Goal: Task Accomplishment & Management: Manage account settings

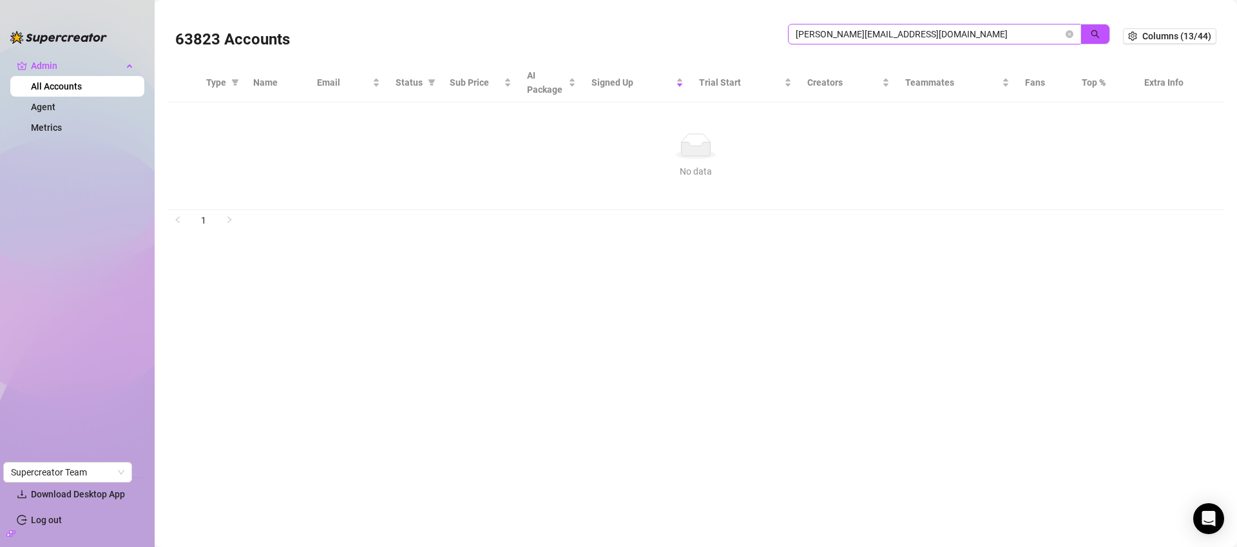
click at [864, 30] on input "[PERSON_NAME][EMAIL_ADDRESS][DOMAIN_NAME]" at bounding box center [928, 34] width 267 height 14
click at [866, 30] on input "[PERSON_NAME][EMAIL_ADDRESS][DOMAIN_NAME]" at bounding box center [928, 34] width 267 height 14
click at [866, 30] on input "david@emanagementagency.com" at bounding box center [928, 34] width 267 height 14
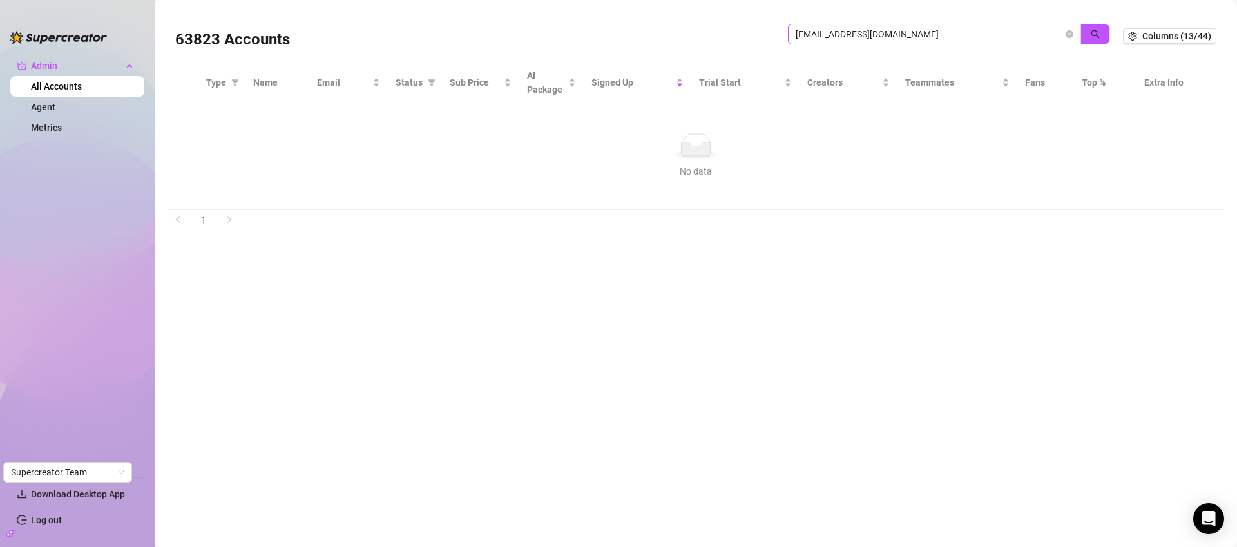
type input "[EMAIL_ADDRESS][DOMAIN_NAME]"
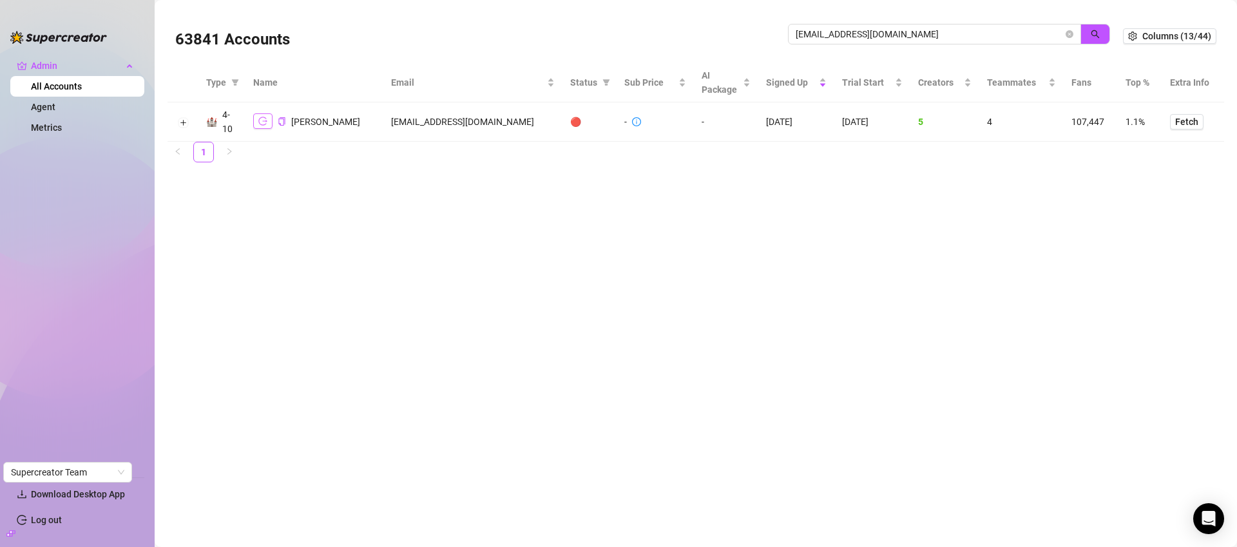
click at [260, 126] on icon "logout" at bounding box center [262, 121] width 9 height 9
click at [186, 122] on button "Expand row" at bounding box center [183, 122] width 10 height 10
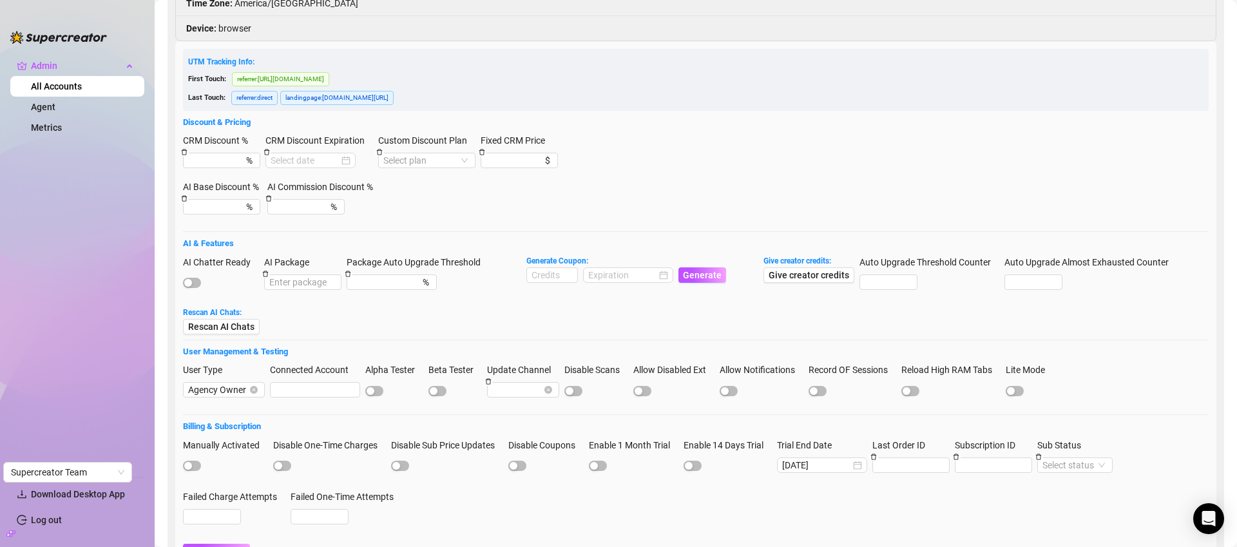
scroll to position [247, 0]
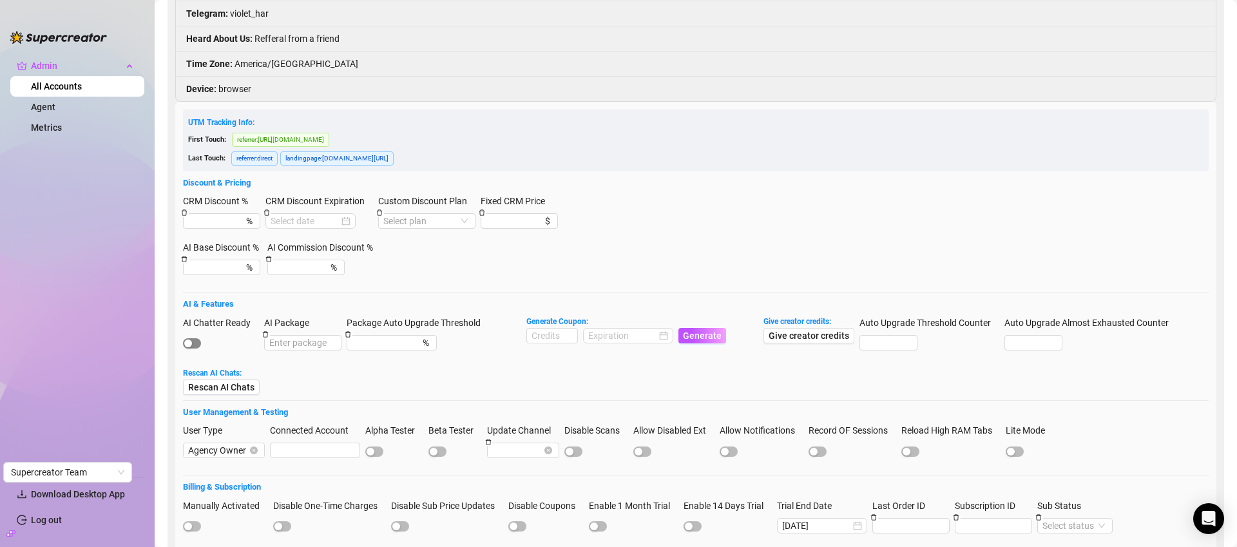
click at [191, 345] on div "button" at bounding box center [188, 343] width 8 height 8
click at [850, 529] on input "2025-09-14" at bounding box center [816, 525] width 68 height 14
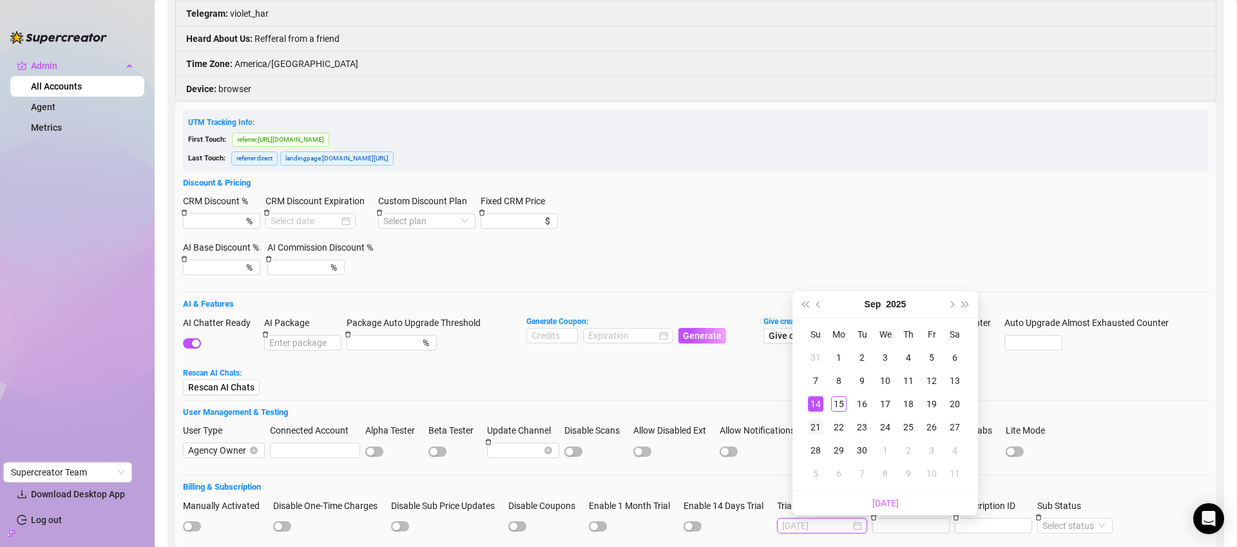
type input "2025-09-21"
click at [821, 428] on div "21" at bounding box center [815, 426] width 15 height 15
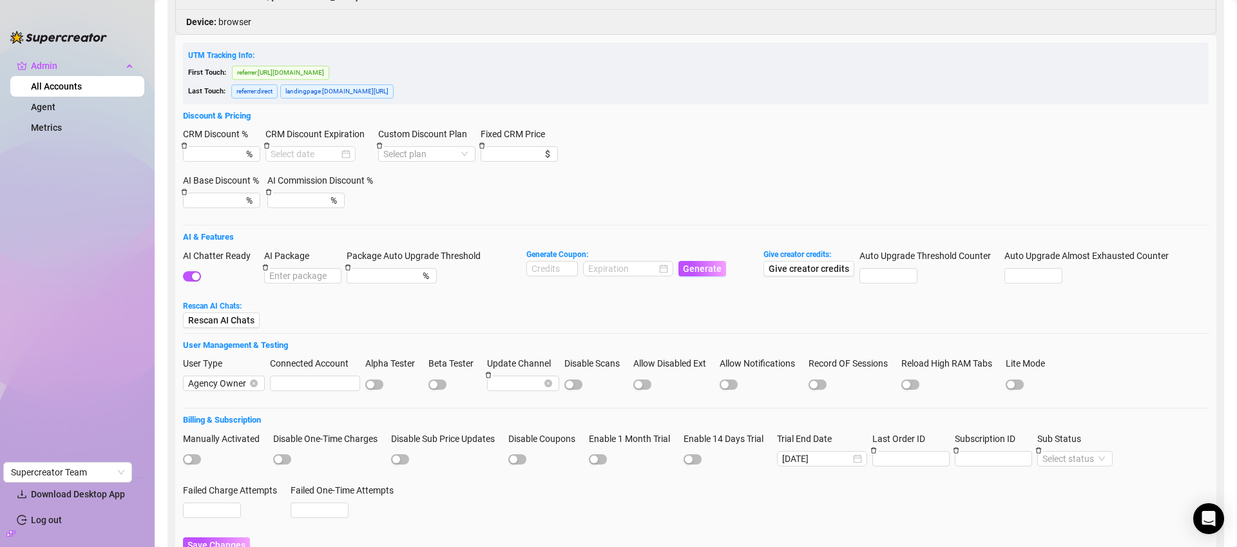
scroll to position [313, 0]
click at [238, 540] on span "Save Changes" at bounding box center [216, 545] width 58 height 10
click at [550, 269] on input at bounding box center [552, 269] width 50 height 14
type input "1000"
click at [620, 273] on input at bounding box center [622, 269] width 68 height 14
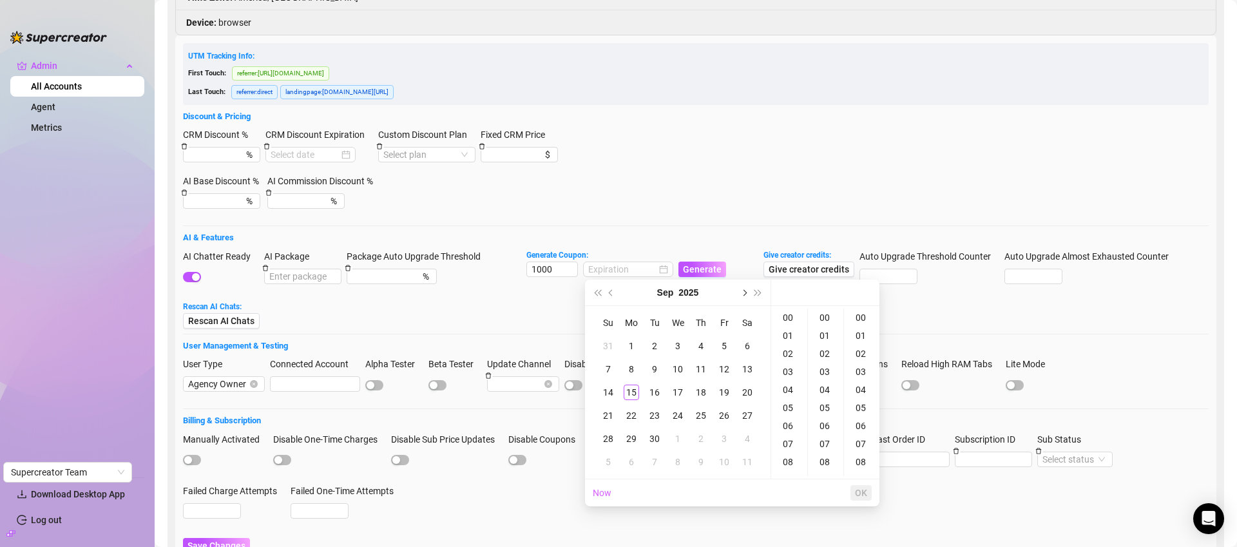
click at [743, 289] on span "Next month (PageDown)" at bounding box center [743, 292] width 6 height 6
click at [632, 390] on div "13" at bounding box center [630, 392] width 15 height 15
type input "2025-10-13 00:00:00"
click at [860, 499] on button "OK" at bounding box center [860, 492] width 21 height 15
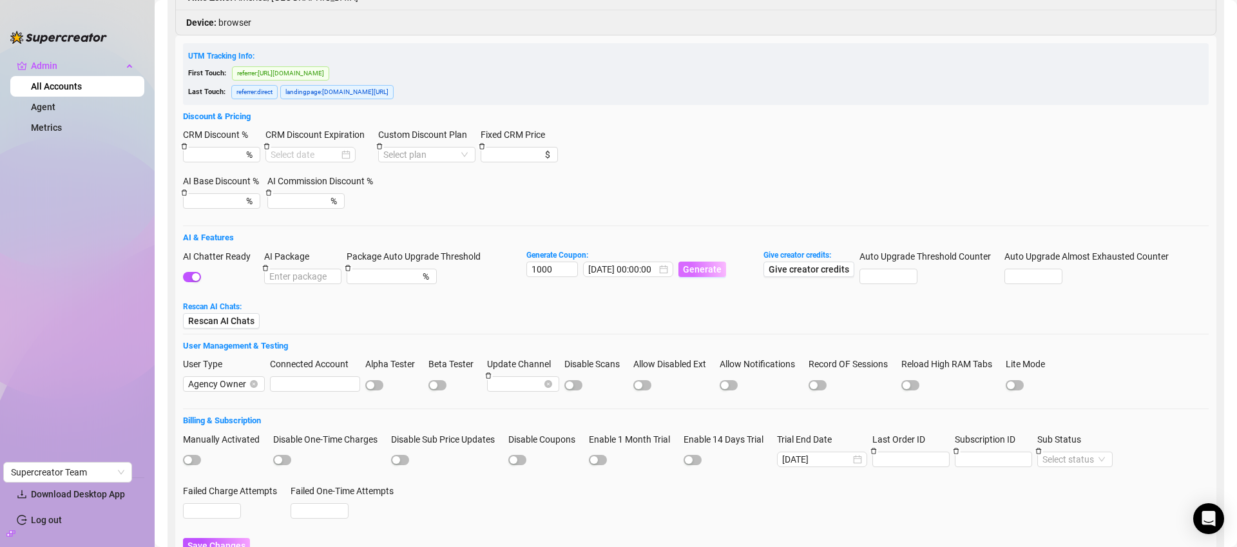
click at [708, 265] on span "Generate" at bounding box center [702, 269] width 39 height 10
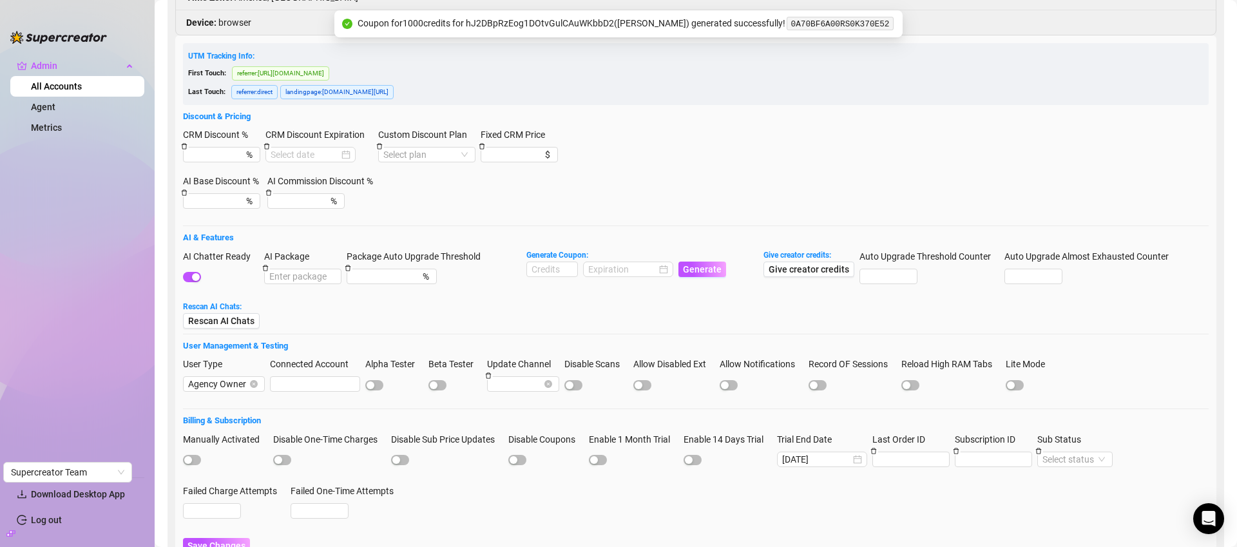
click at [870, 22] on code "0A70BF6A00RS0K370E52" at bounding box center [839, 24] width 106 height 14
copy code "0A70BF6A00RS0K370E52"
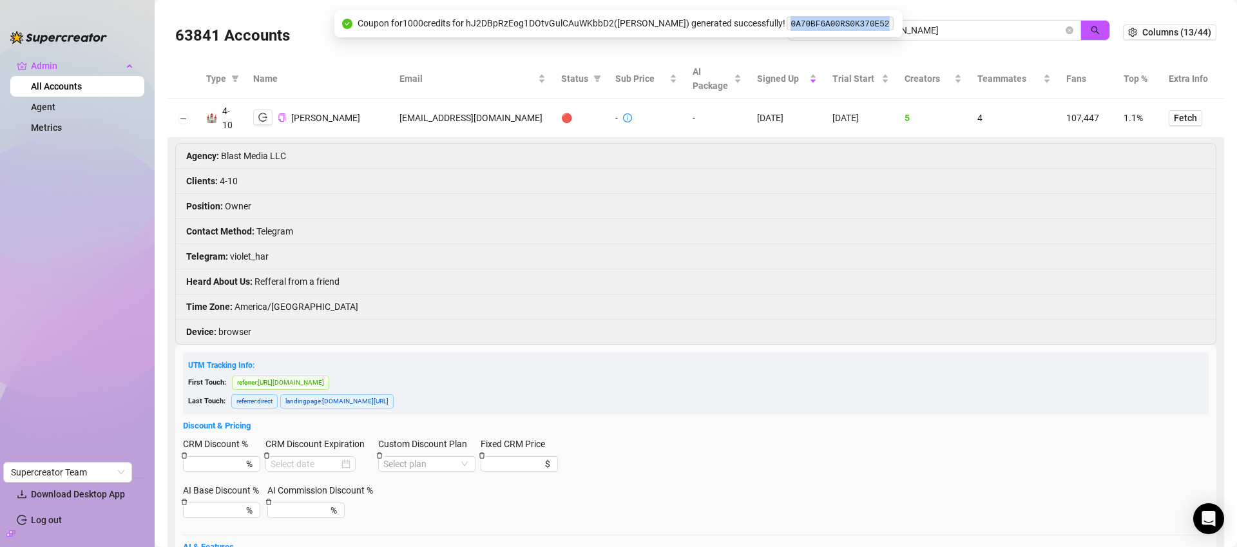
scroll to position [0, 0]
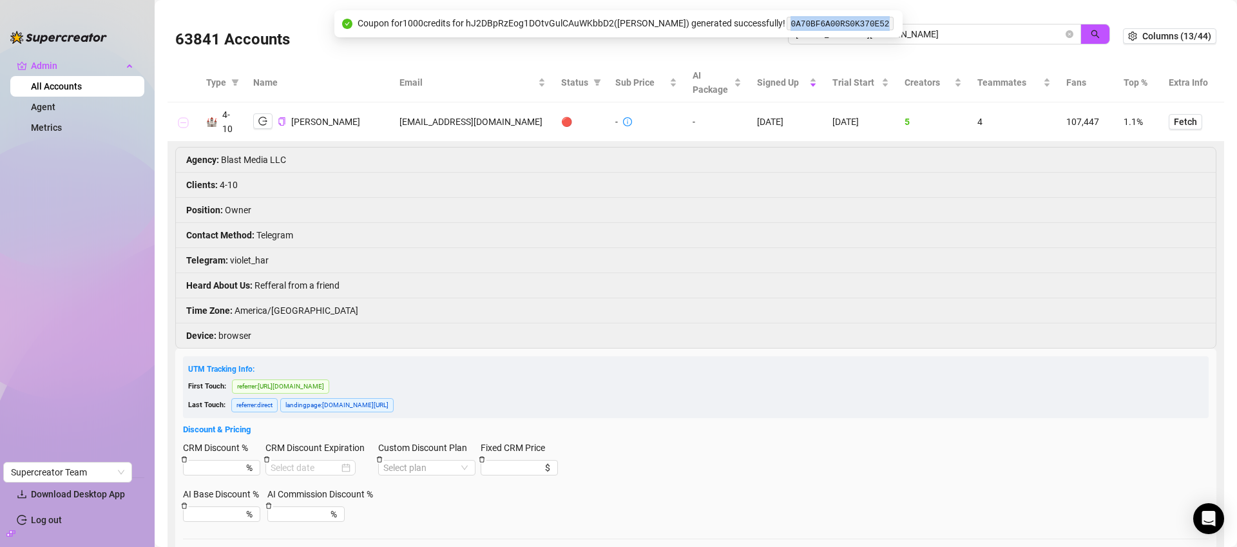
click at [184, 122] on button "Collapse row" at bounding box center [183, 122] width 10 height 10
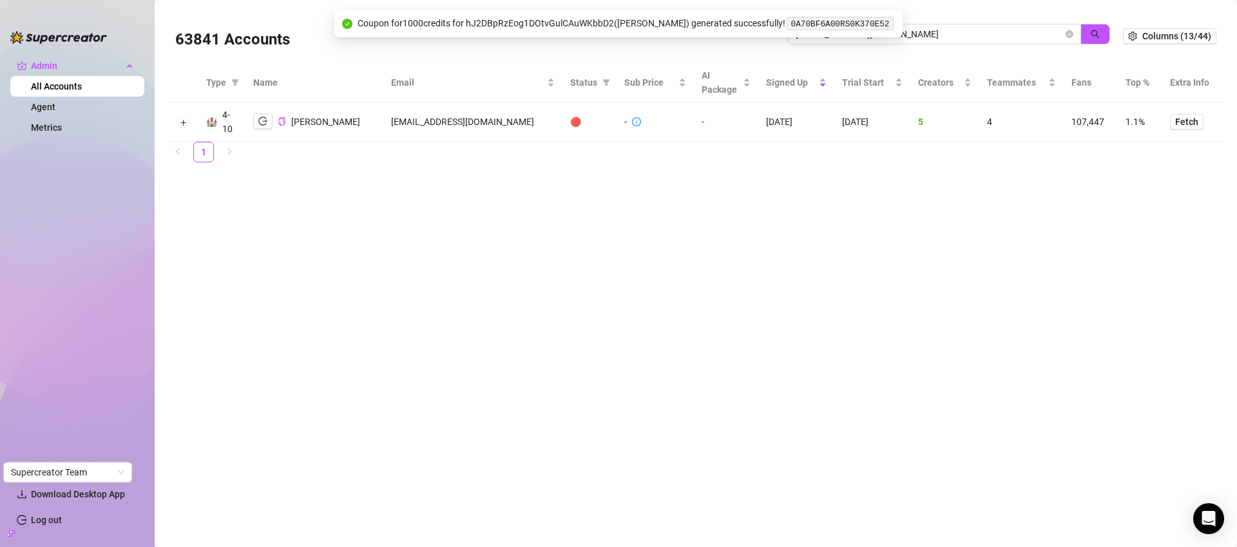
click at [472, 118] on td "[EMAIL_ADDRESS][DOMAIN_NAME]" at bounding box center [472, 121] width 178 height 39
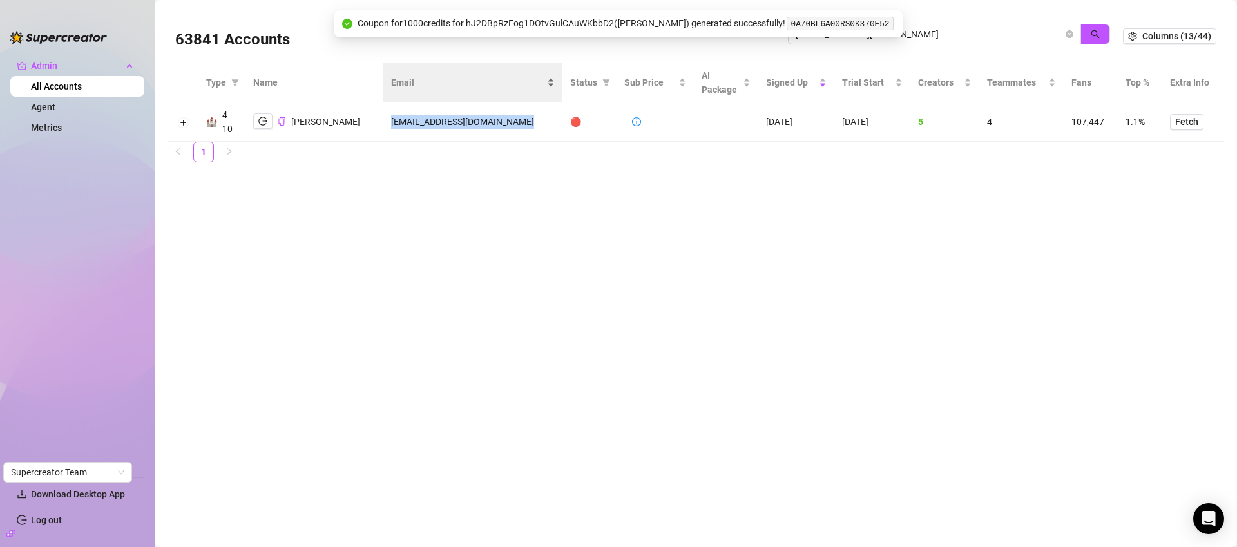
copy td "[EMAIL_ADDRESS][DOMAIN_NAME]"
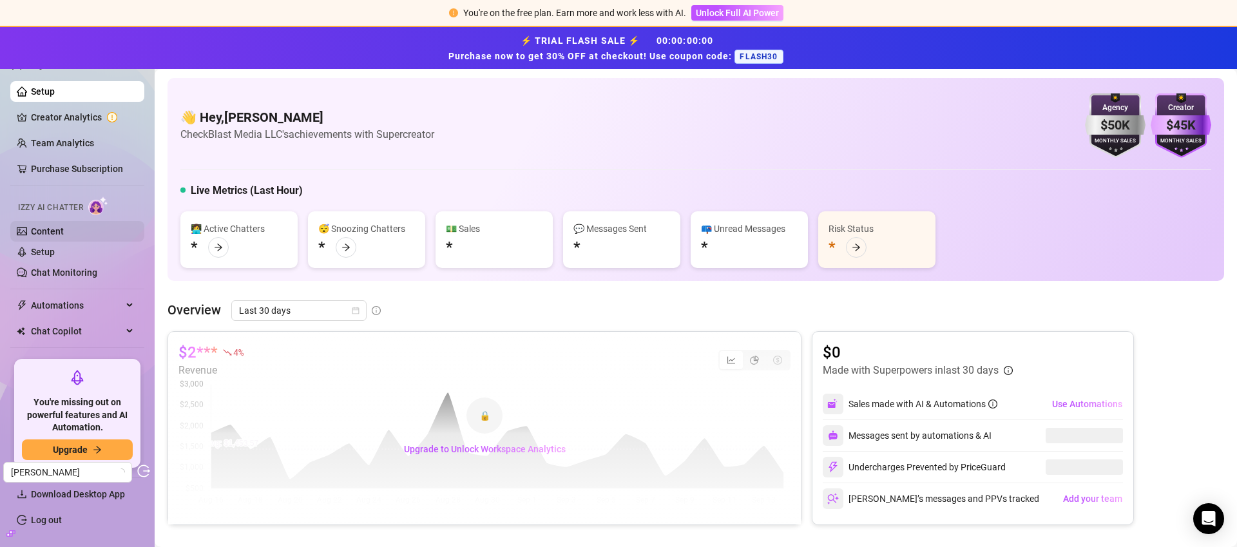
click at [64, 234] on link "Content" at bounding box center [47, 231] width 33 height 10
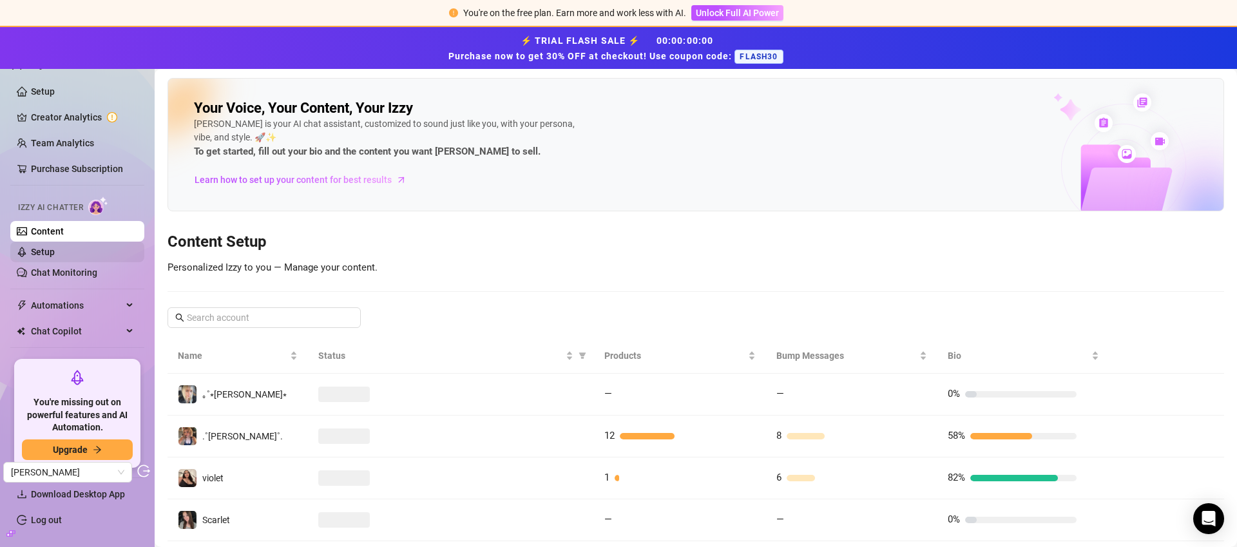
click at [55, 249] on link "Setup" at bounding box center [43, 252] width 24 height 10
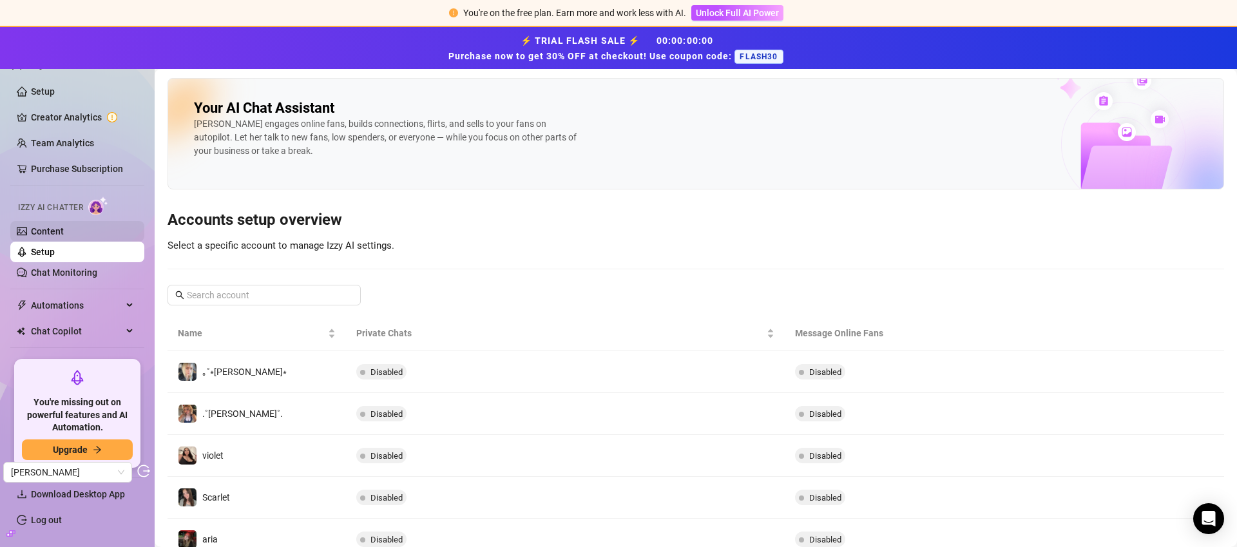
click at [64, 234] on link "Content" at bounding box center [47, 231] width 33 height 10
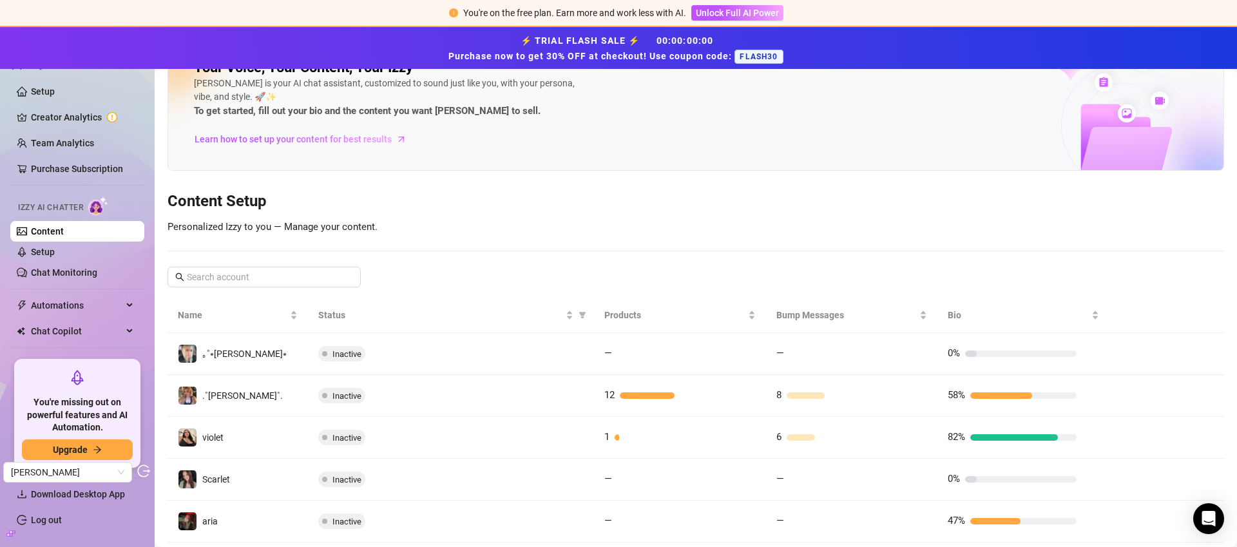
scroll to position [75, 0]
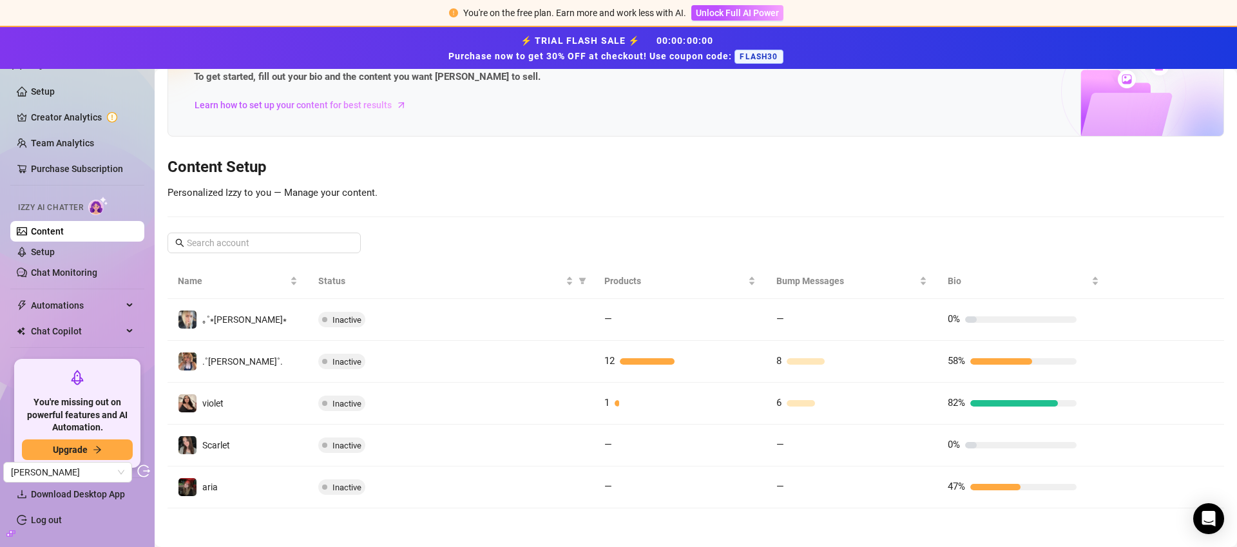
click at [910, 390] on td "6" at bounding box center [852, 404] width 172 height 42
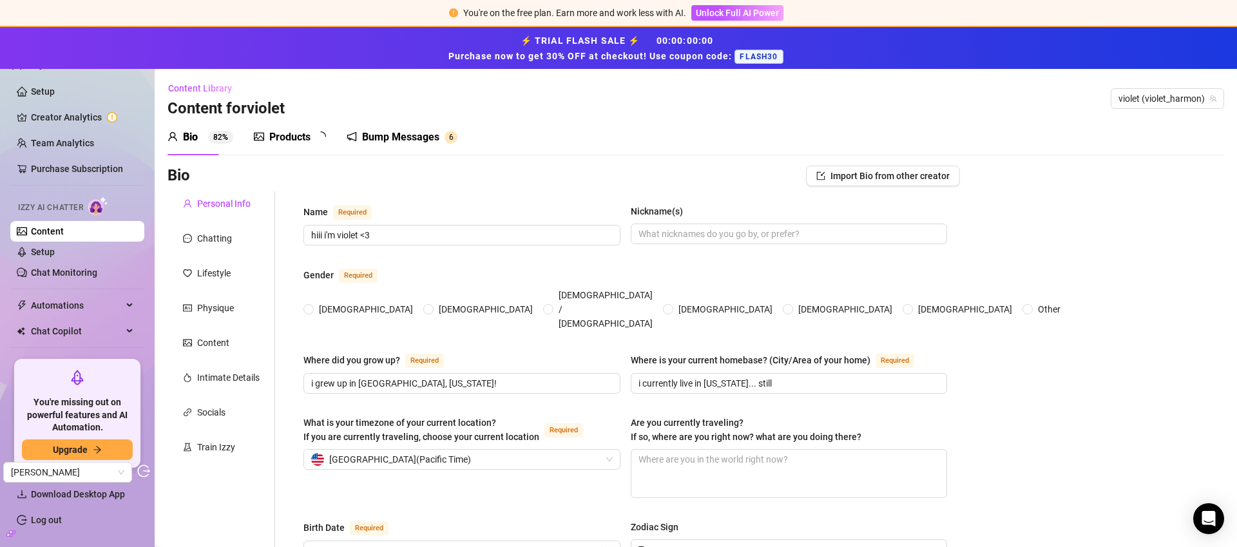
radio input "true"
type input "[DATE]"
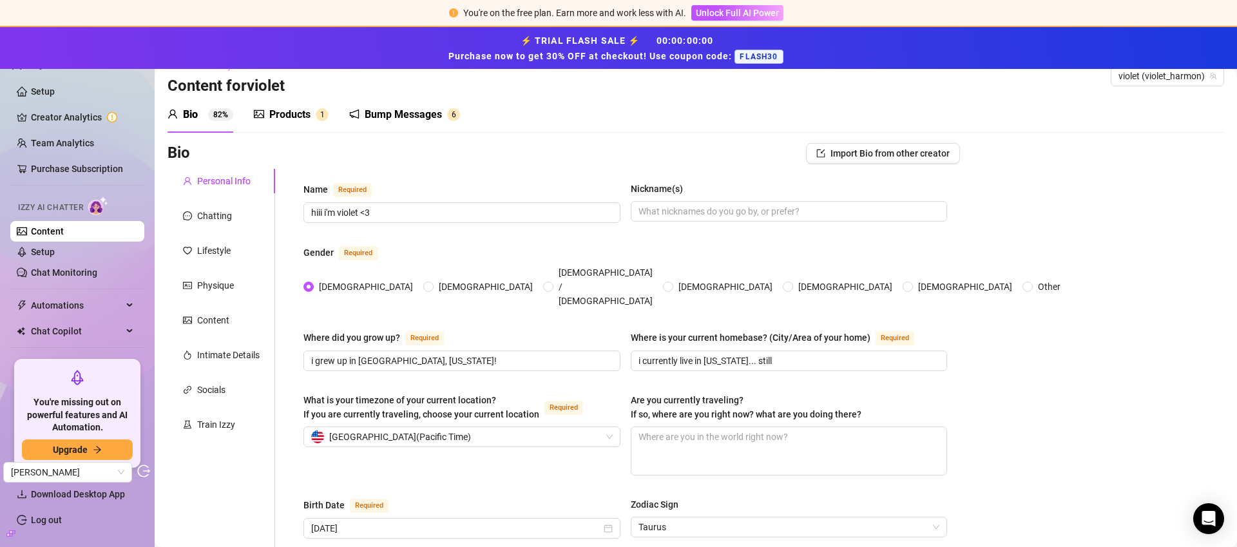
scroll to position [21, 0]
click at [61, 231] on link "Content" at bounding box center [47, 231] width 33 height 10
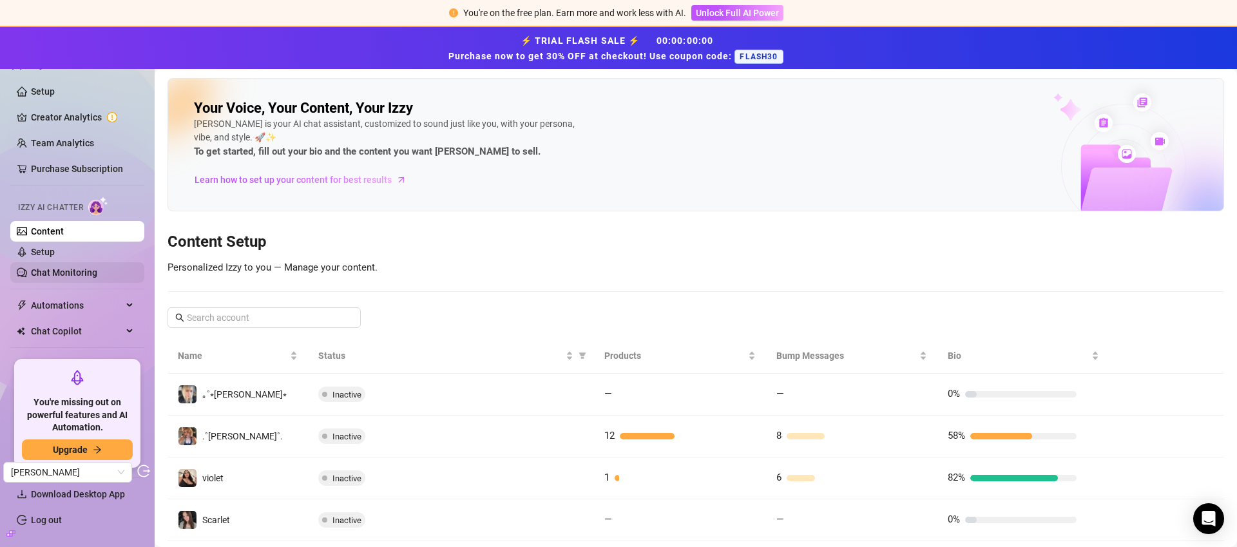
click at [64, 271] on link "Chat Monitoring" at bounding box center [64, 272] width 66 height 10
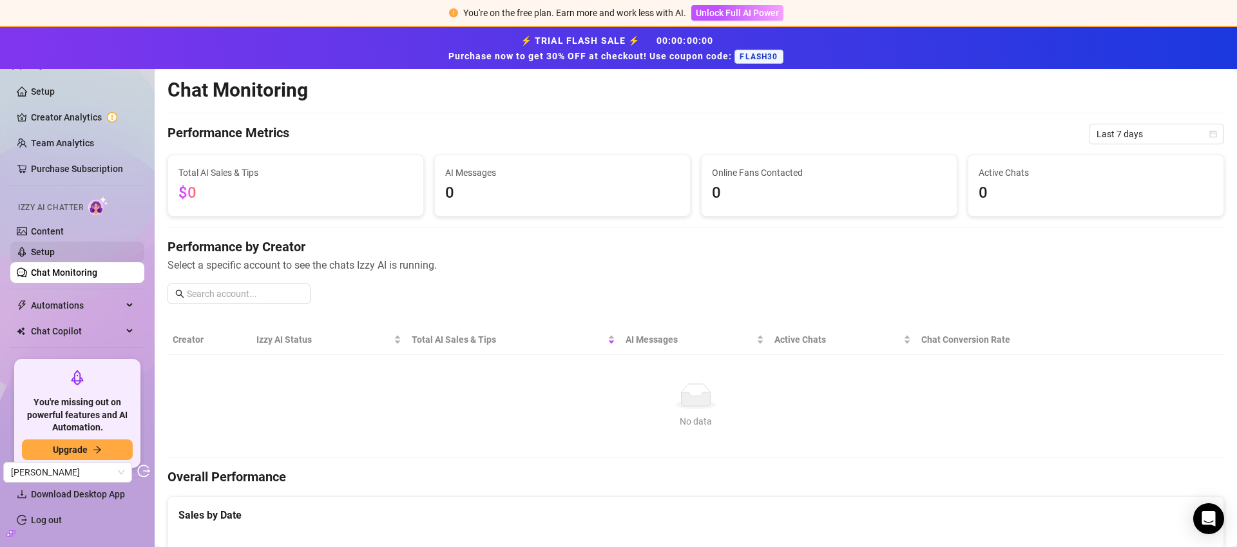
click at [55, 247] on link "Setup" at bounding box center [43, 252] width 24 height 10
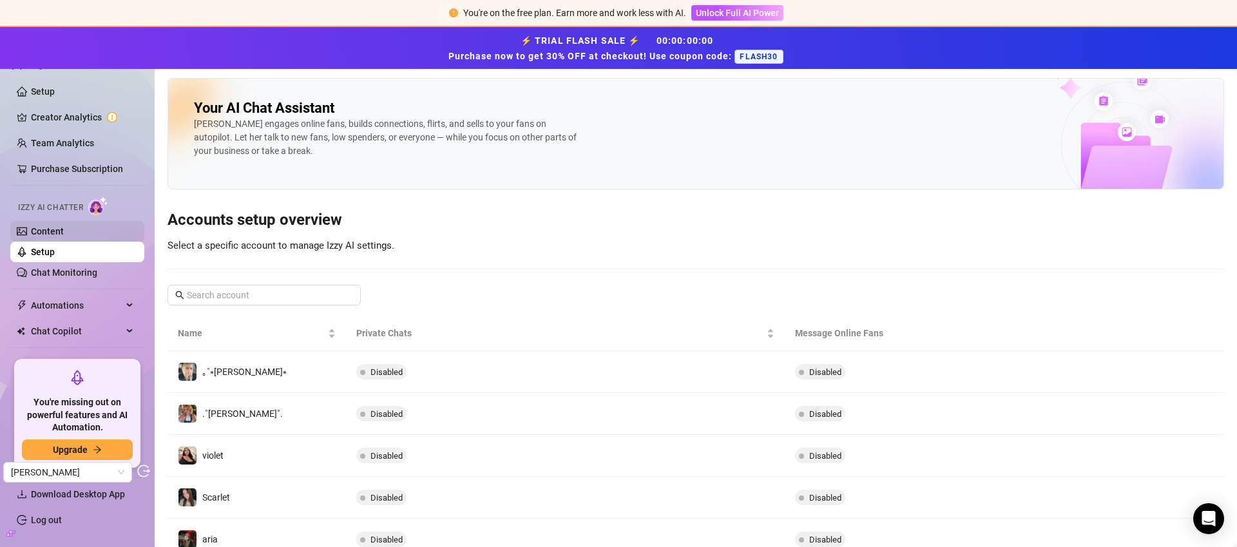
click at [64, 233] on link "Content" at bounding box center [47, 231] width 33 height 10
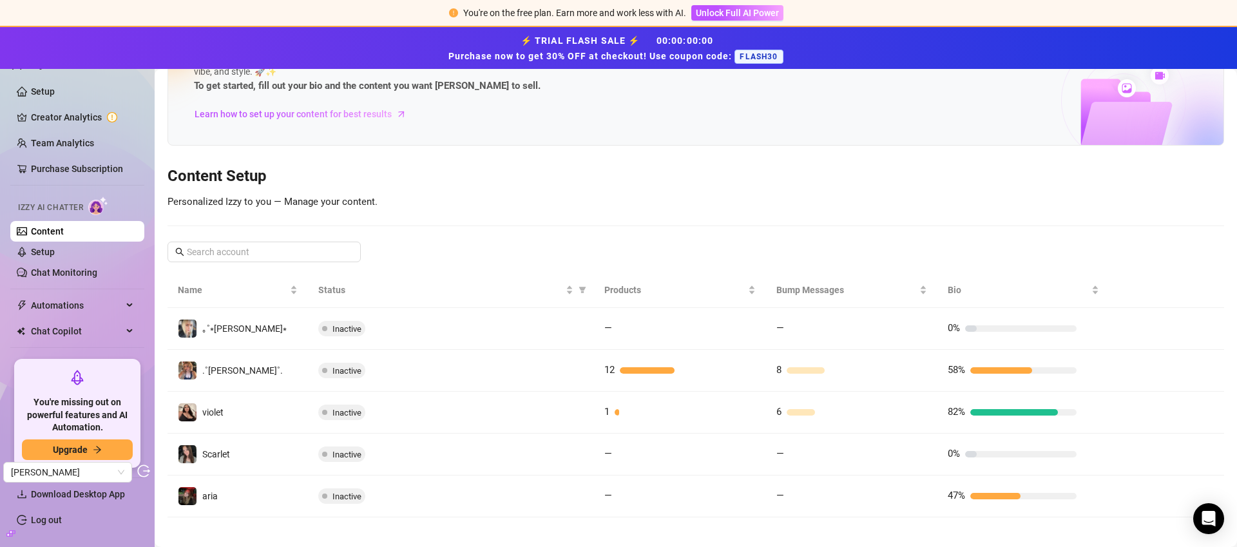
scroll to position [75, 0]
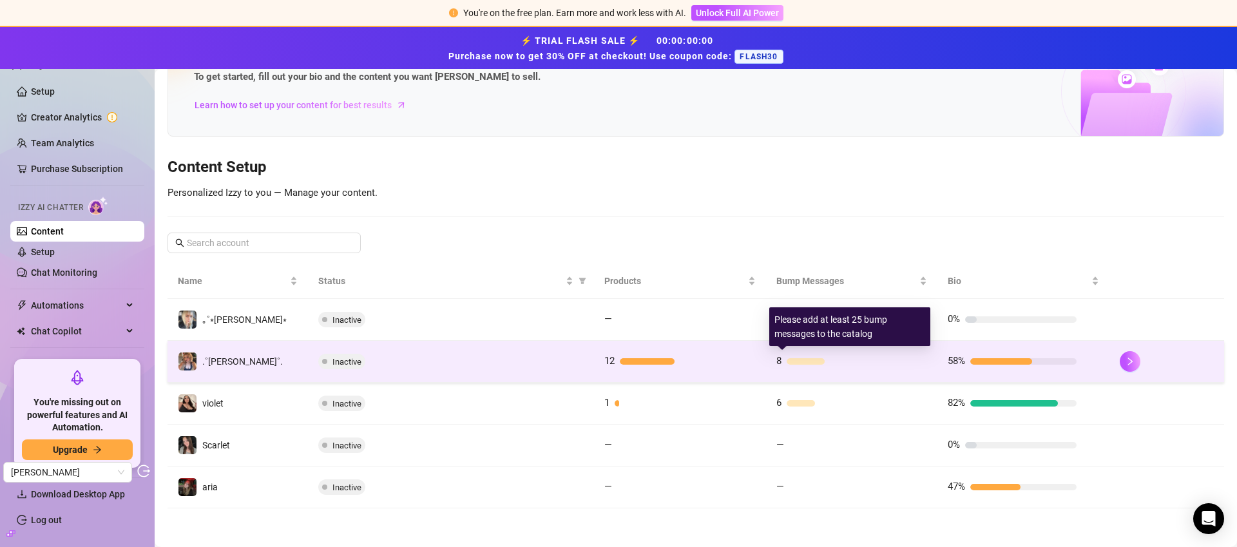
click at [897, 357] on div "8" at bounding box center [840, 361] width 129 height 15
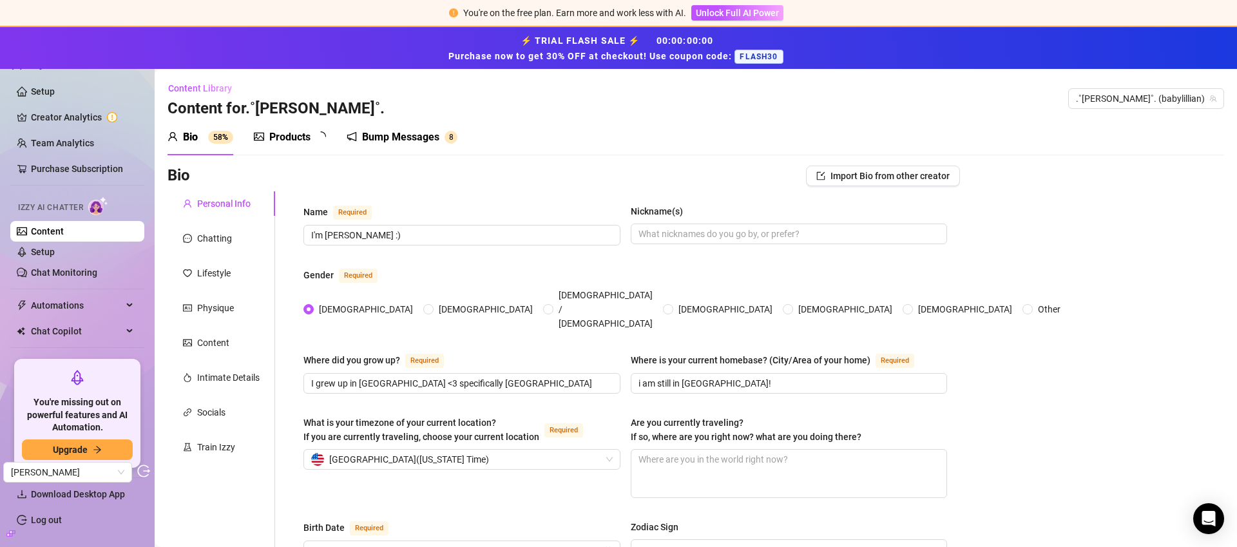
radio input "true"
type input "[DATE]"
click at [282, 133] on div "Products" at bounding box center [289, 136] width 41 height 15
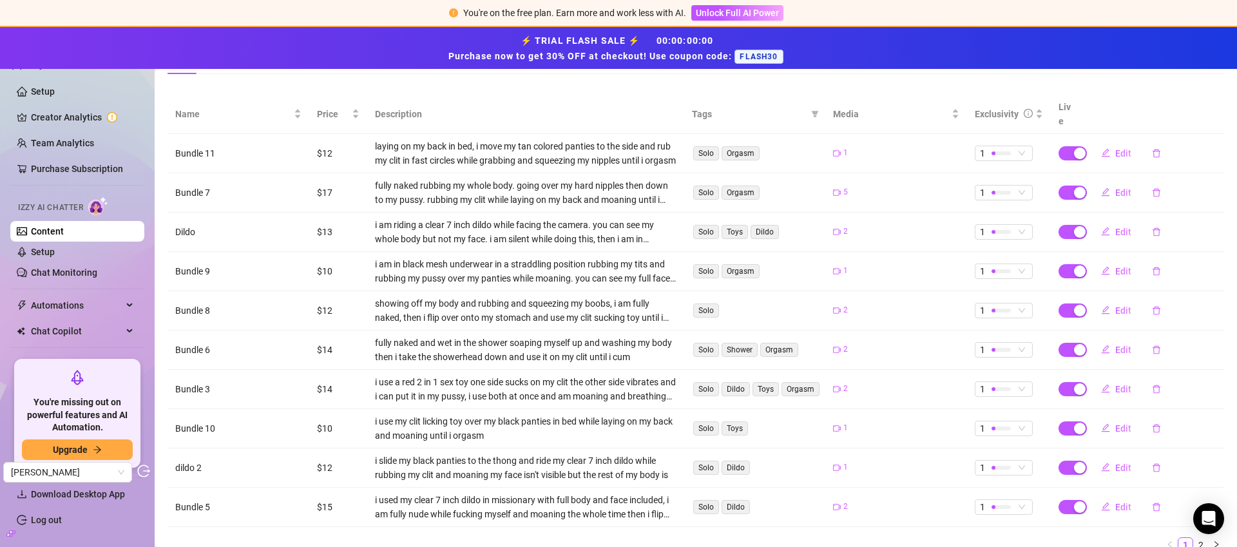
scroll to position [212, 0]
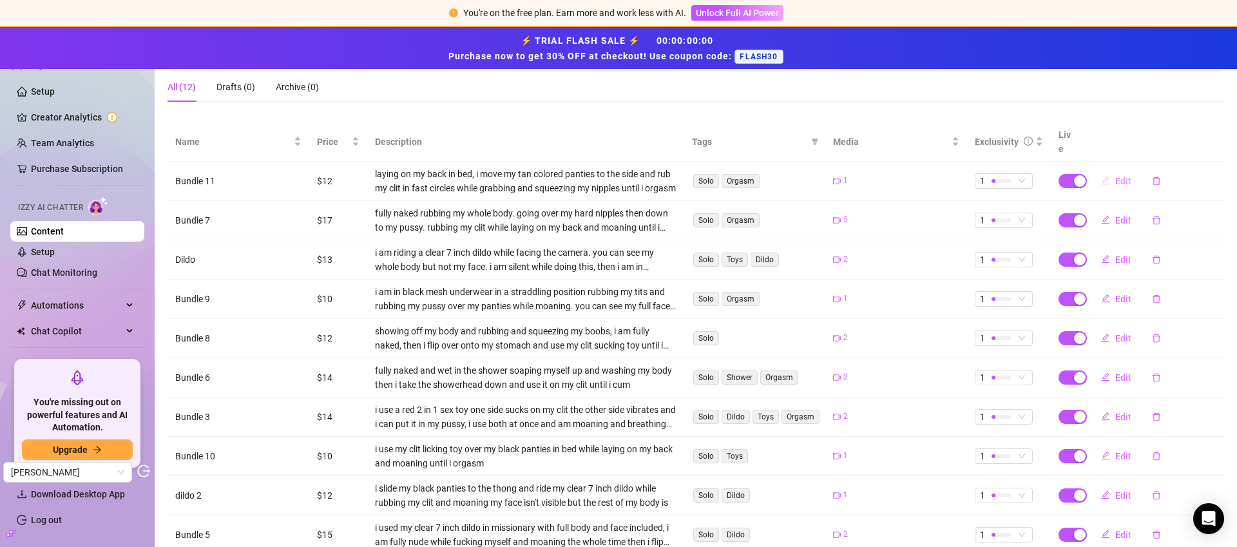
click at [1115, 176] on span "Edit" at bounding box center [1123, 181] width 16 height 10
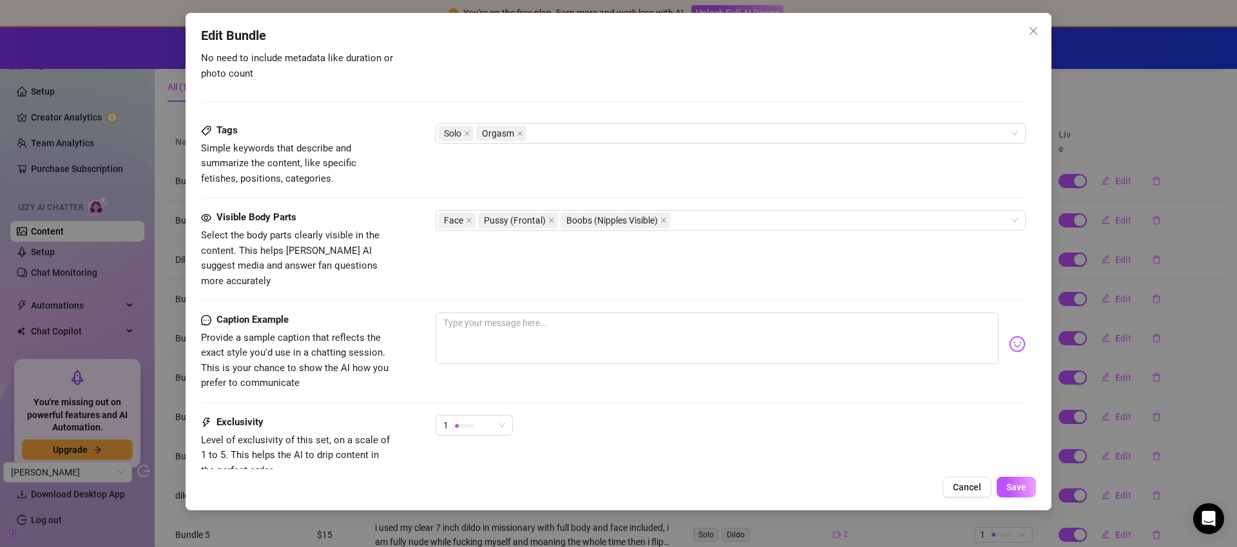
scroll to position [594, 0]
click at [1030, 34] on icon "close" at bounding box center [1033, 31] width 10 height 10
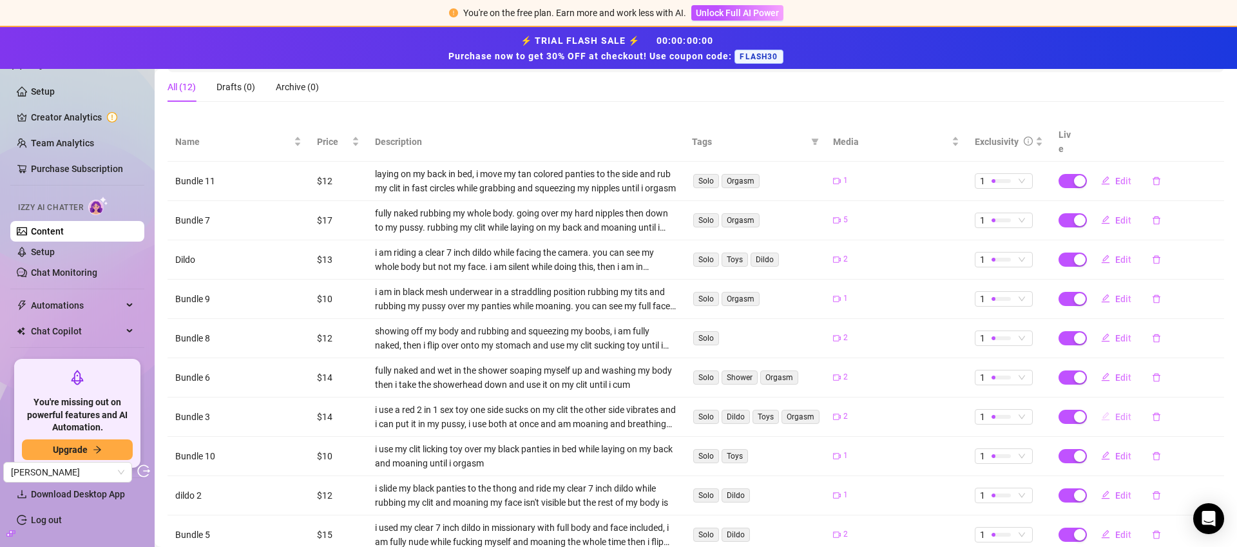
click at [1122, 406] on button "Edit" at bounding box center [1115, 416] width 51 height 21
type textarea "Type your message here..."
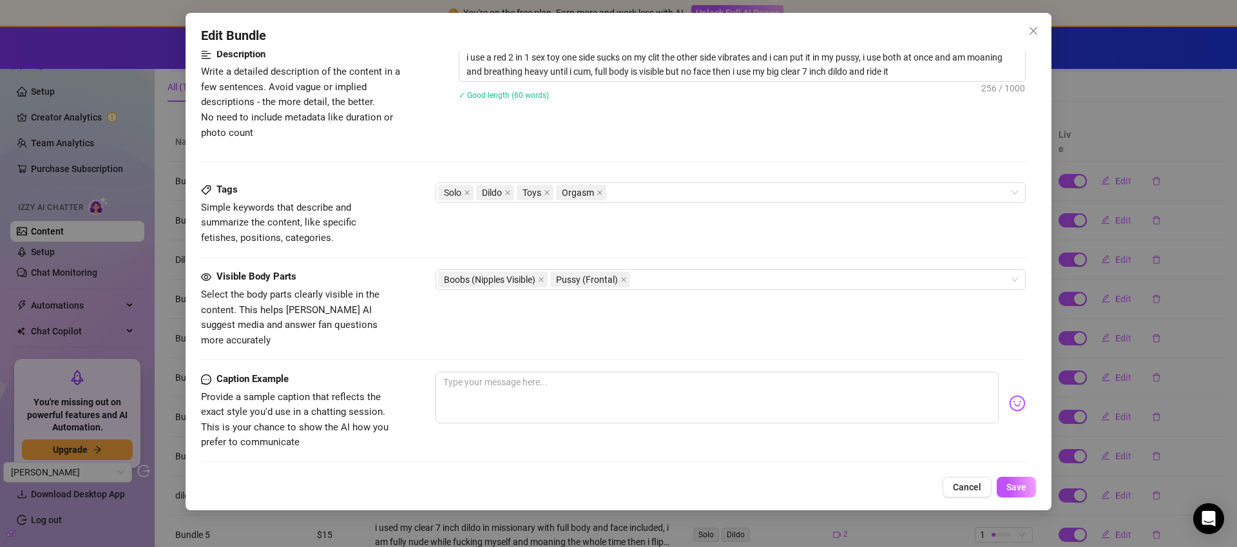
scroll to position [537, 0]
click at [1033, 37] on button "Close" at bounding box center [1033, 31] width 21 height 21
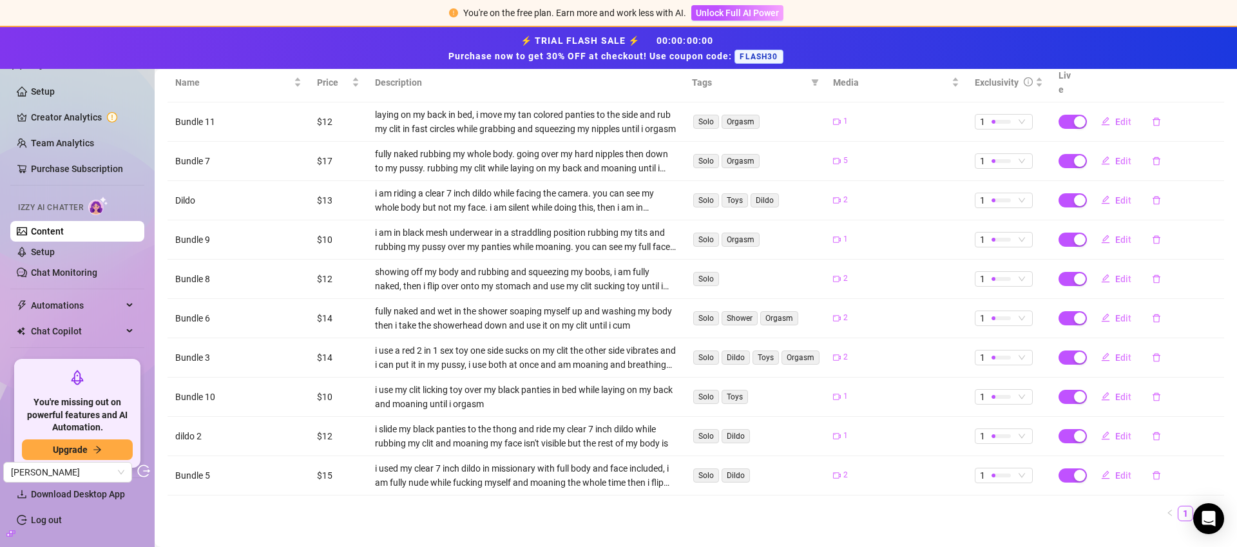
scroll to position [280, 0]
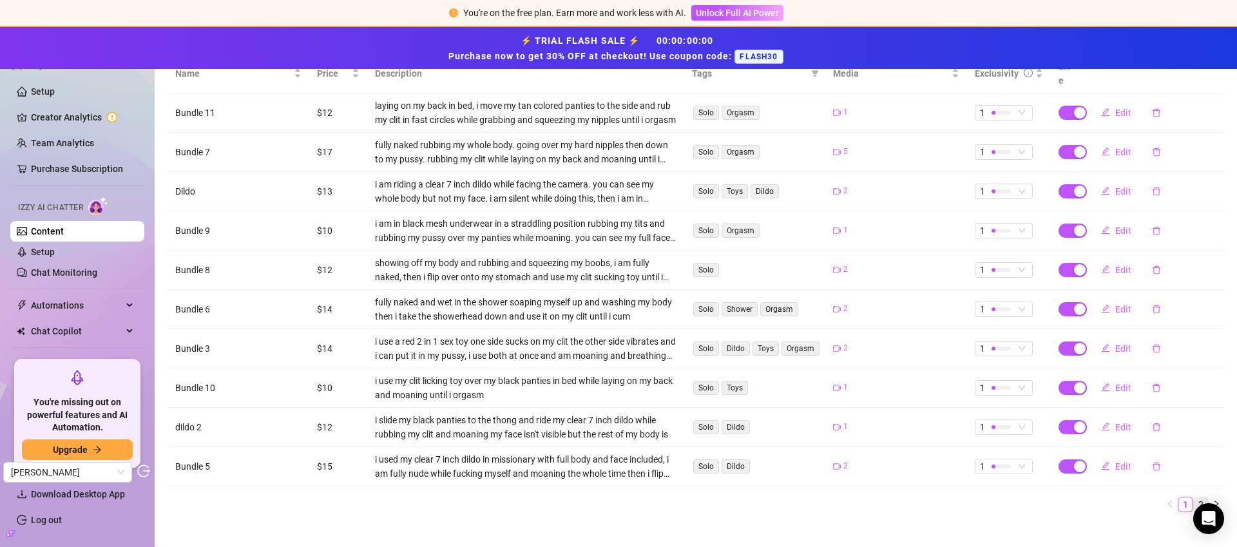
click at [1193, 497] on link "2" at bounding box center [1200, 504] width 14 height 14
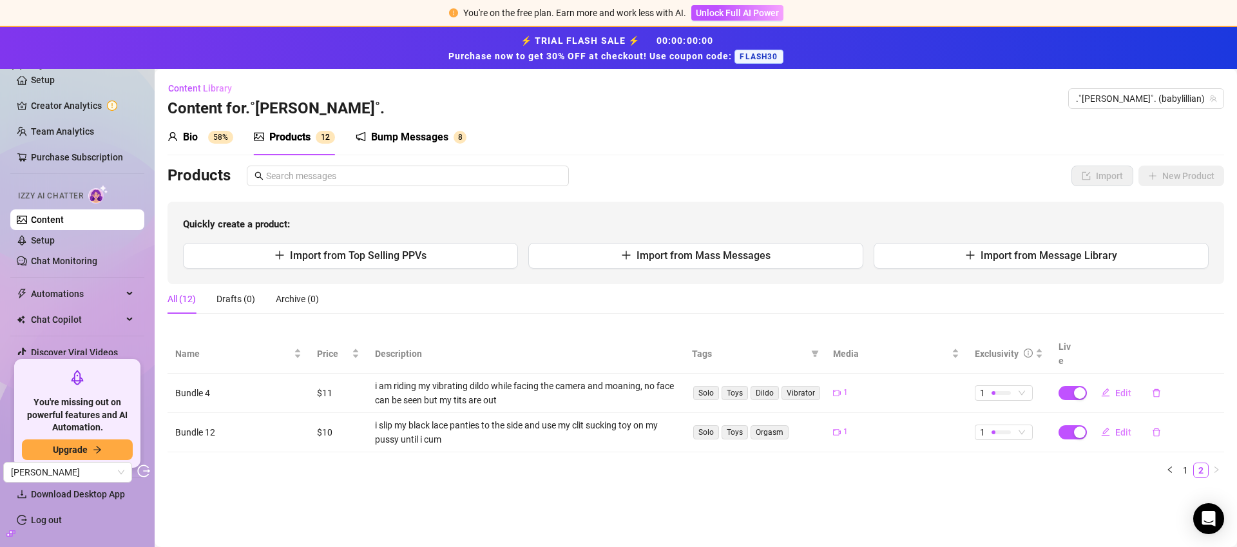
scroll to position [50, 0]
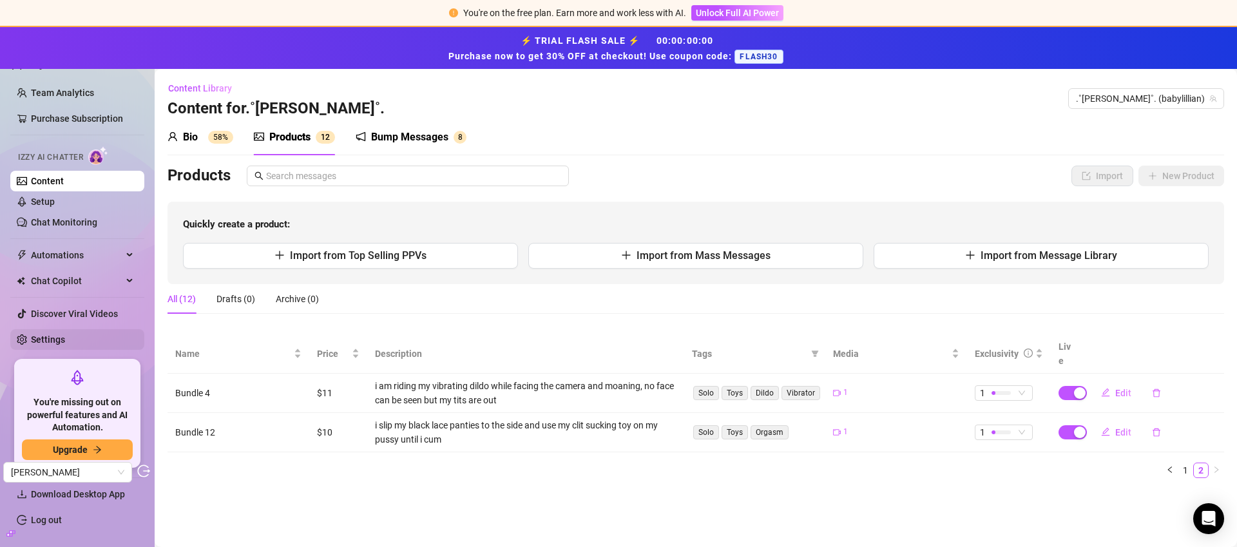
click at [65, 339] on link "Settings" at bounding box center [48, 339] width 34 height 10
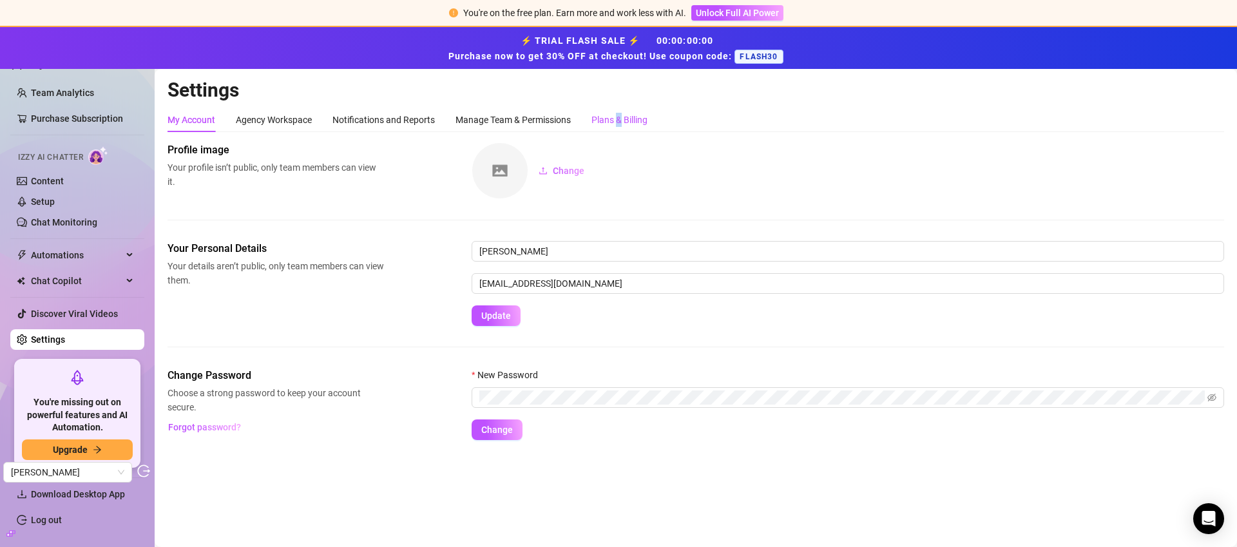
click at [623, 118] on div "Plans & Billing" at bounding box center [619, 120] width 56 height 14
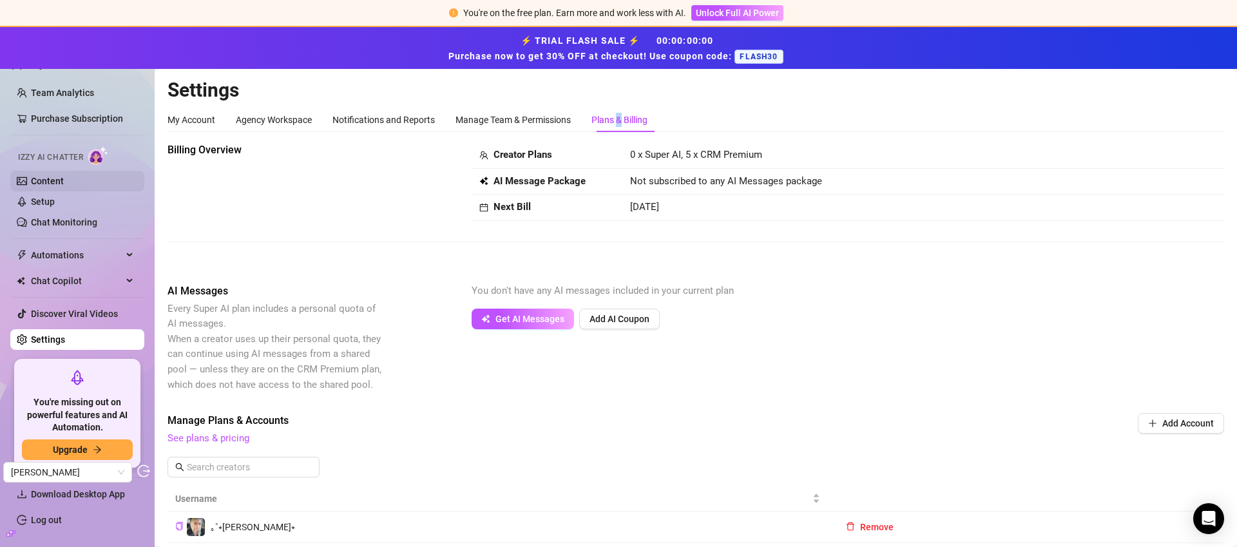
click at [59, 186] on link "Content" at bounding box center [47, 181] width 33 height 10
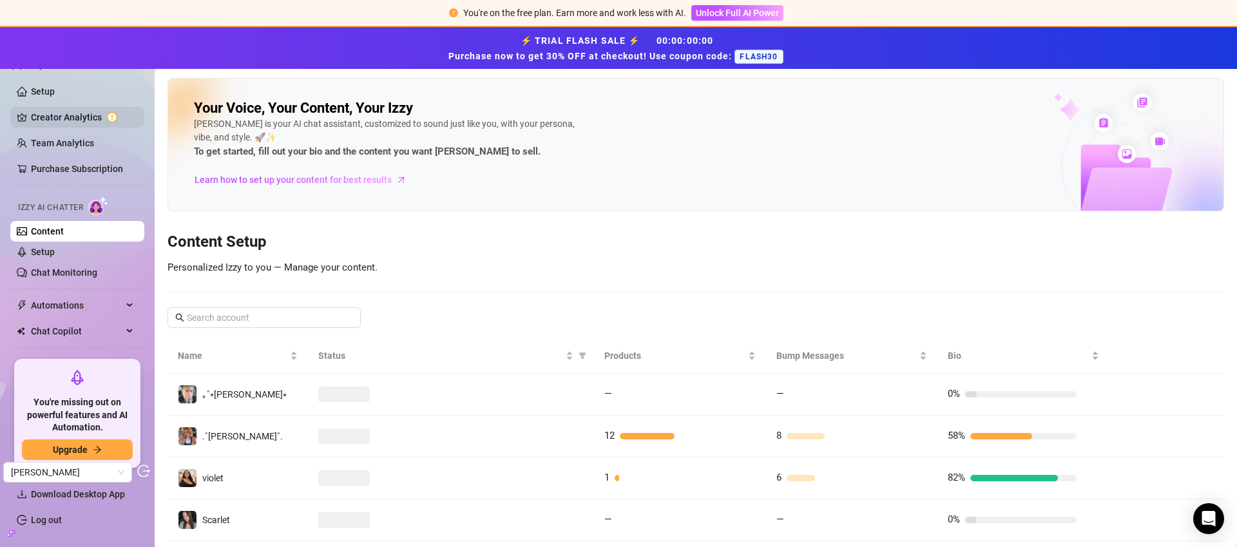
click at [80, 117] on link "Creator Analytics" at bounding box center [82, 117] width 103 height 21
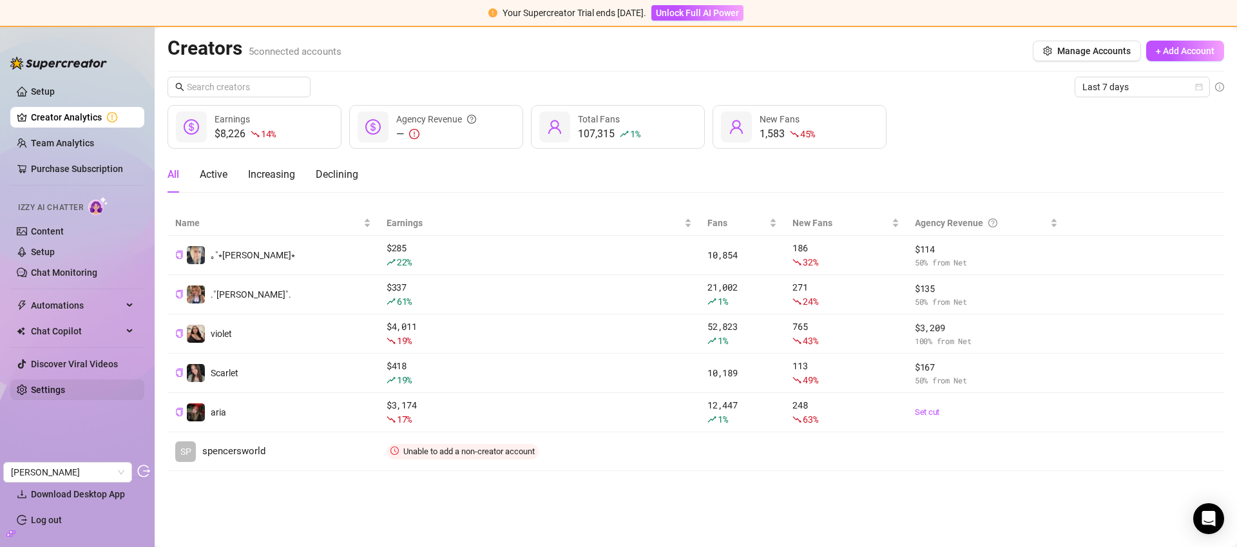
click at [65, 392] on link "Settings" at bounding box center [48, 390] width 34 height 10
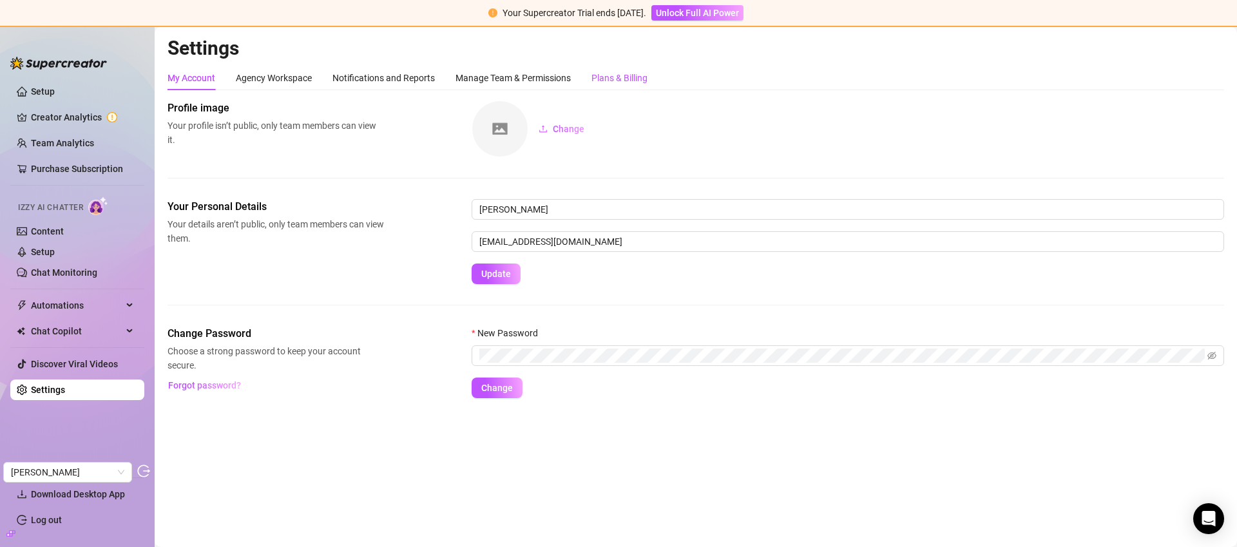
click at [616, 73] on div "Plans & Billing" at bounding box center [619, 78] width 56 height 14
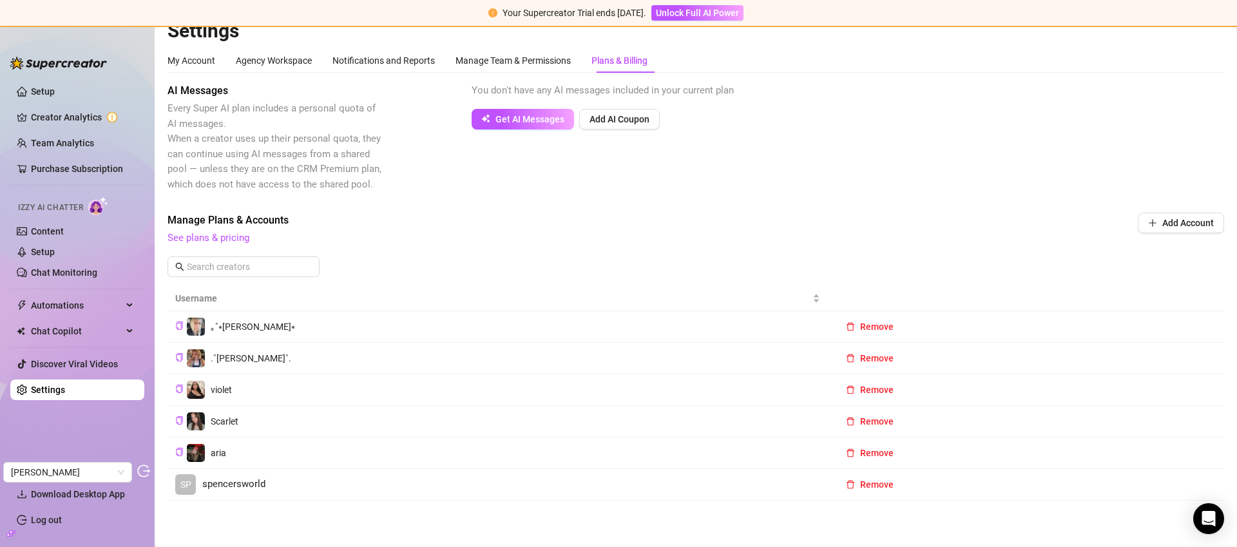
scroll to position [19, 0]
click at [607, 126] on button "Add AI Coupon" at bounding box center [619, 118] width 81 height 21
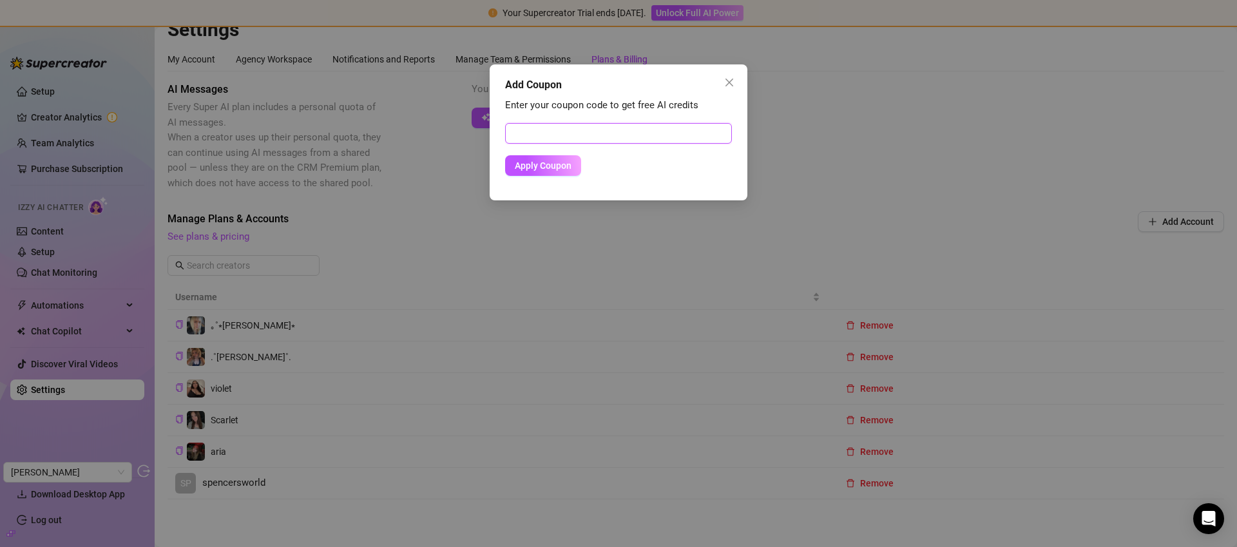
click at [627, 139] on input "text" at bounding box center [618, 133] width 227 height 21
paste input "0A70BF6A00RS0K370E52"
type input "0A70BF6A00RS0K370E52"
click at [536, 162] on span "Apply Coupon" at bounding box center [543, 165] width 57 height 10
